Goal: Information Seeking & Learning: Learn about a topic

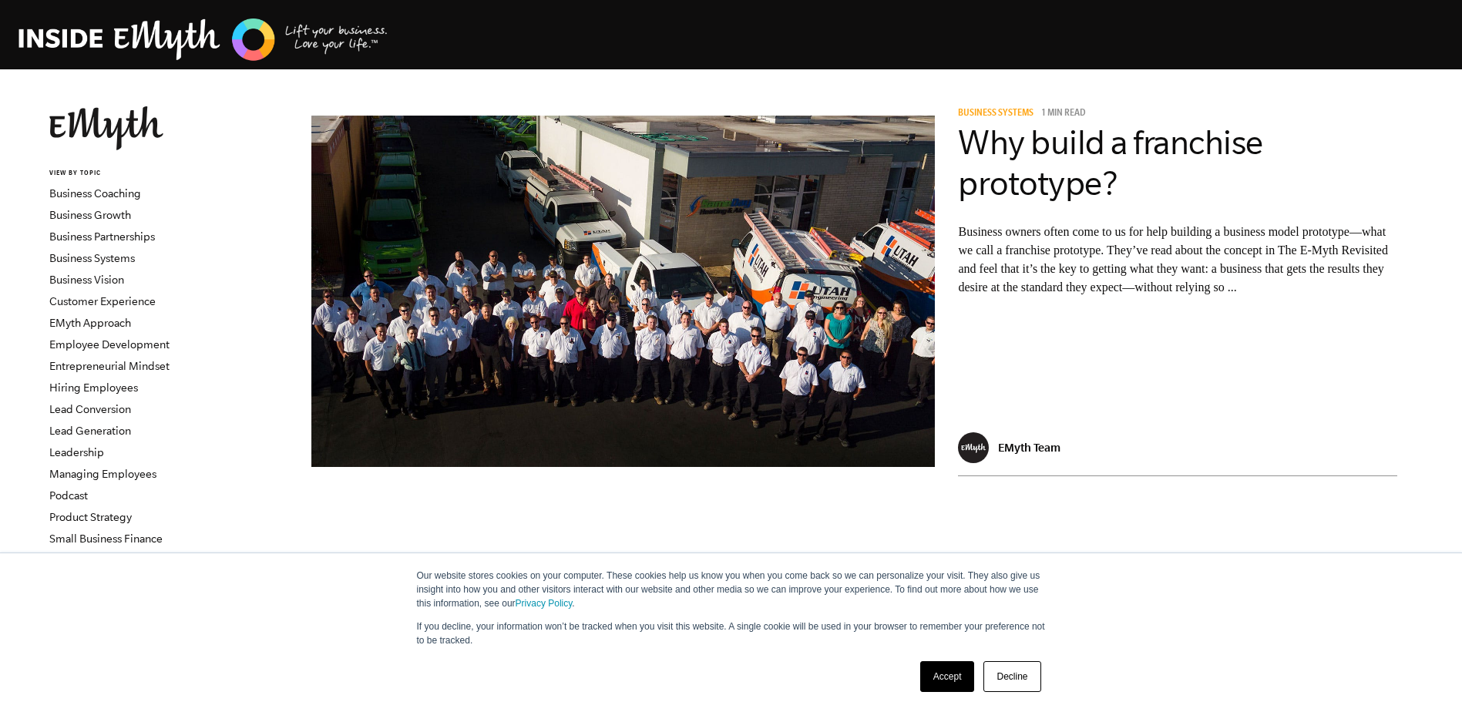
click at [1024, 675] on link "Decline" at bounding box center [1011, 676] width 57 height 31
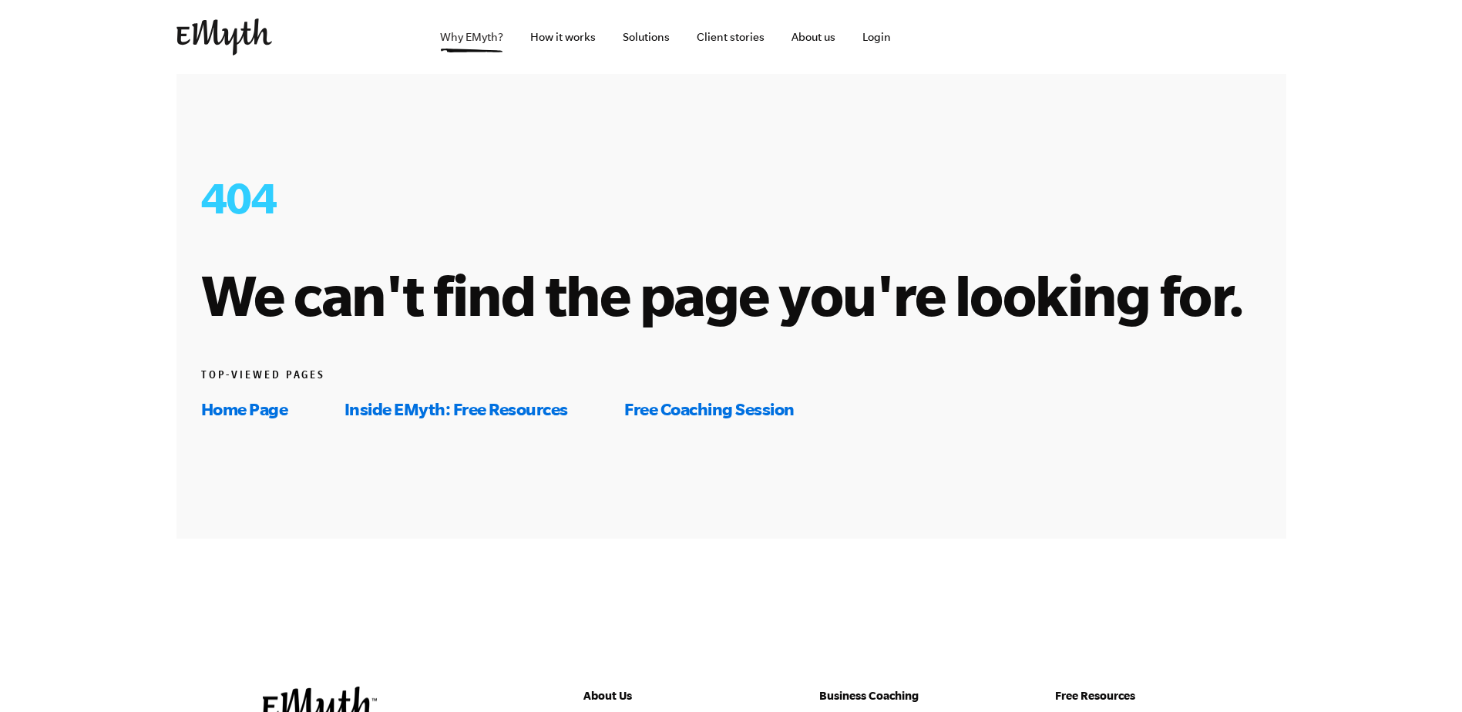
click at [483, 40] on link "Why EMyth?" at bounding box center [472, 37] width 88 height 74
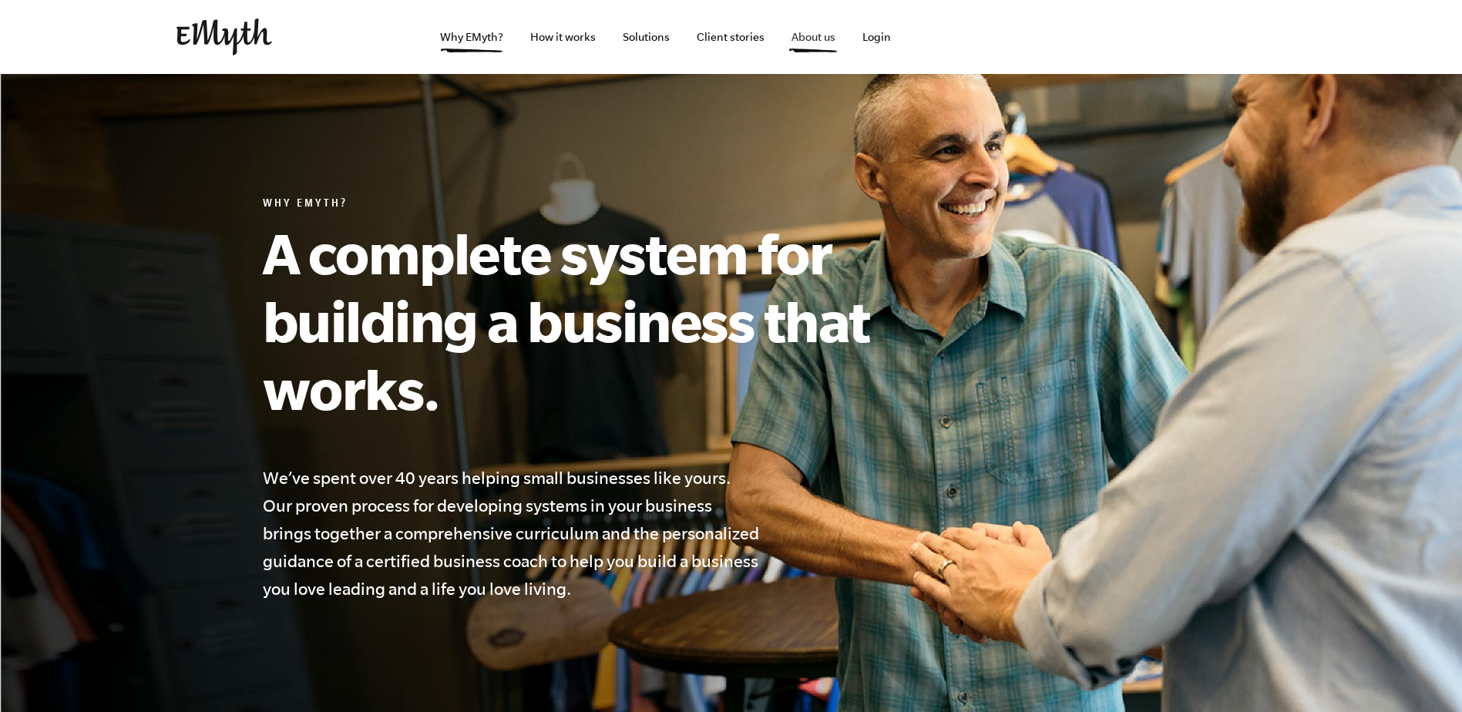
click at [813, 40] on link "About us" at bounding box center [813, 37] width 69 height 74
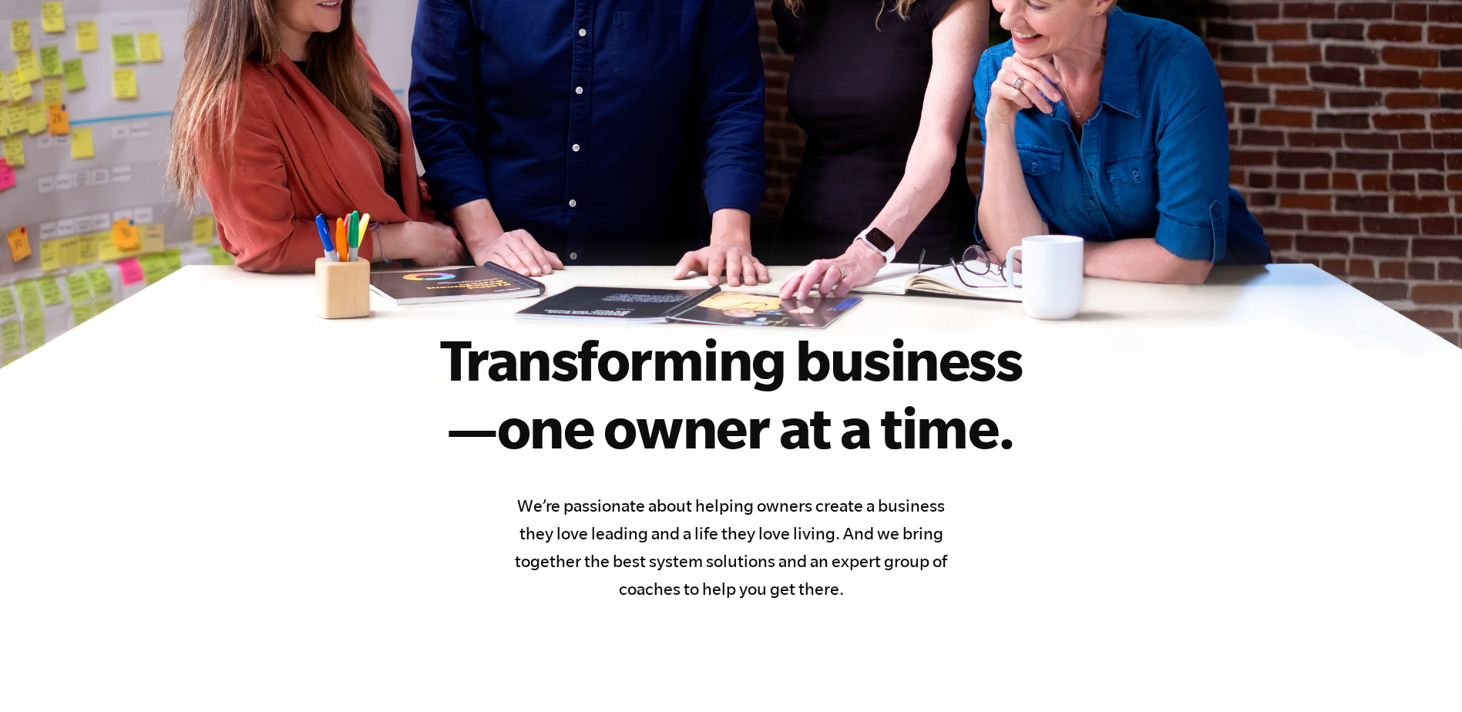
scroll to position [308, 0]
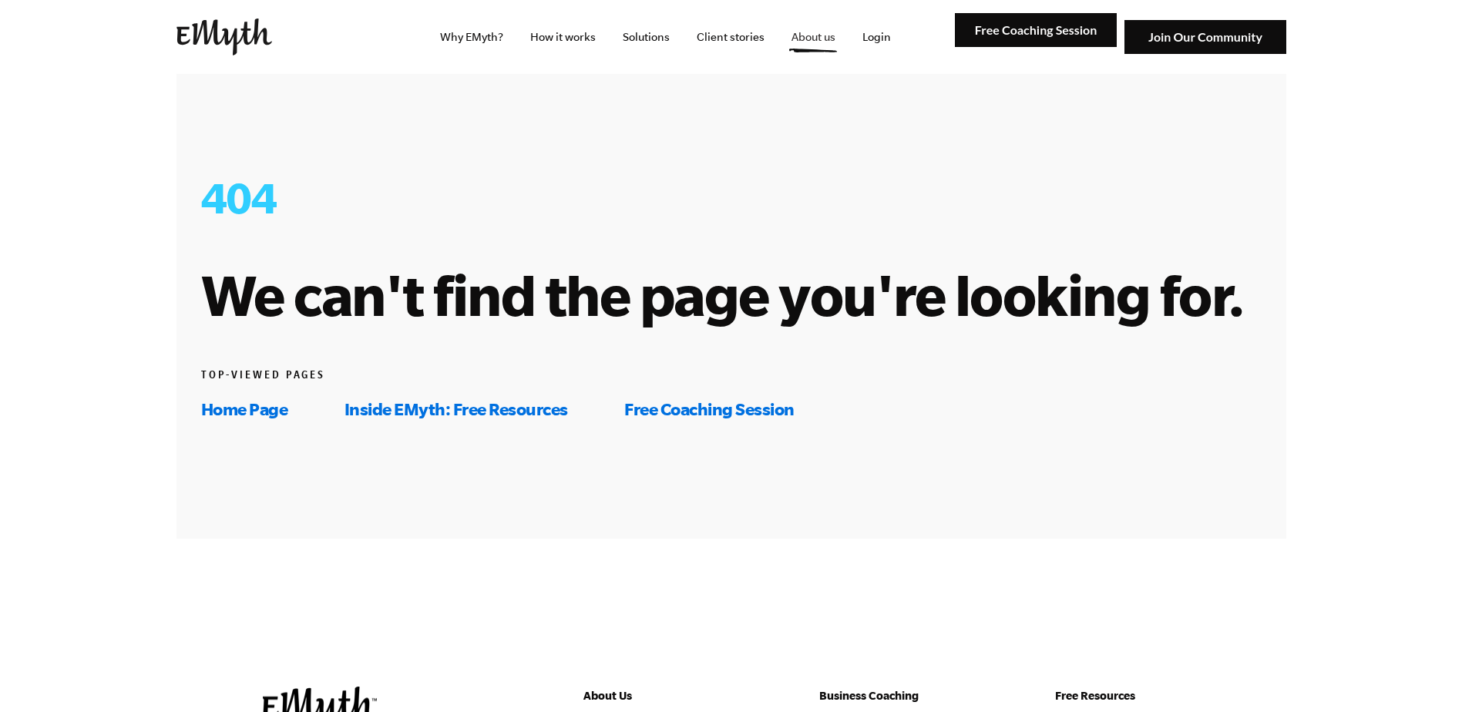
click at [806, 39] on link "About us" at bounding box center [813, 37] width 69 height 74
